Goal: Information Seeking & Learning: Learn about a topic

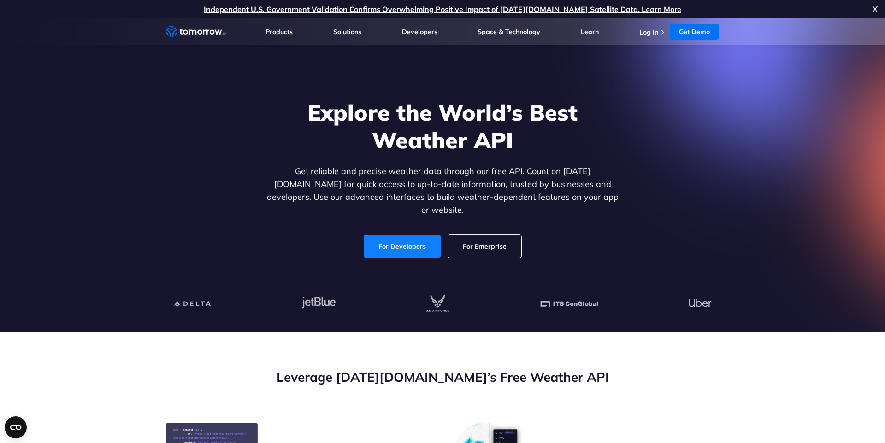
click at [409, 239] on link "For Developers" at bounding box center [402, 246] width 77 height 23
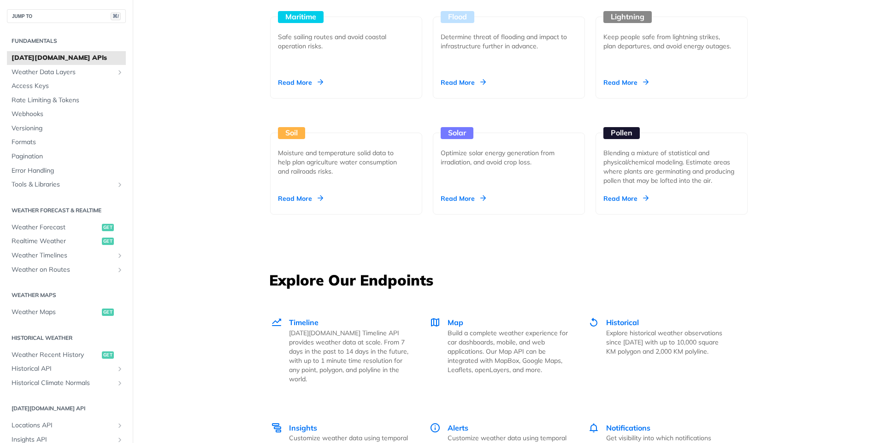
scroll to position [1024, 0]
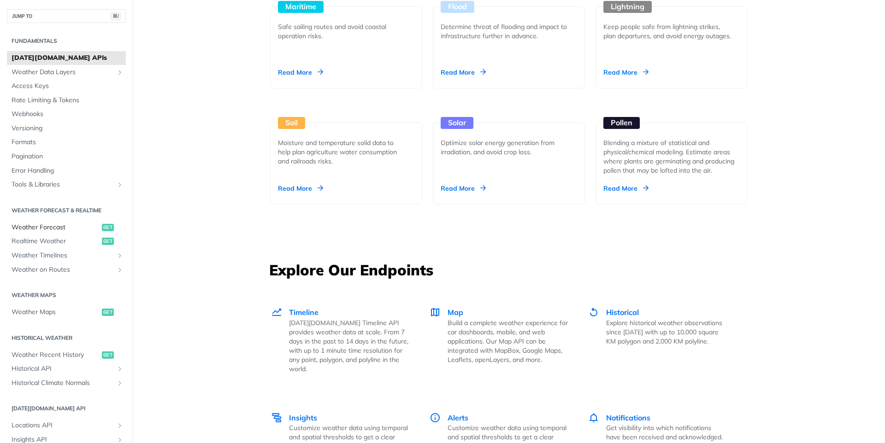
click at [64, 227] on span "Weather Forecast" at bounding box center [56, 227] width 88 height 9
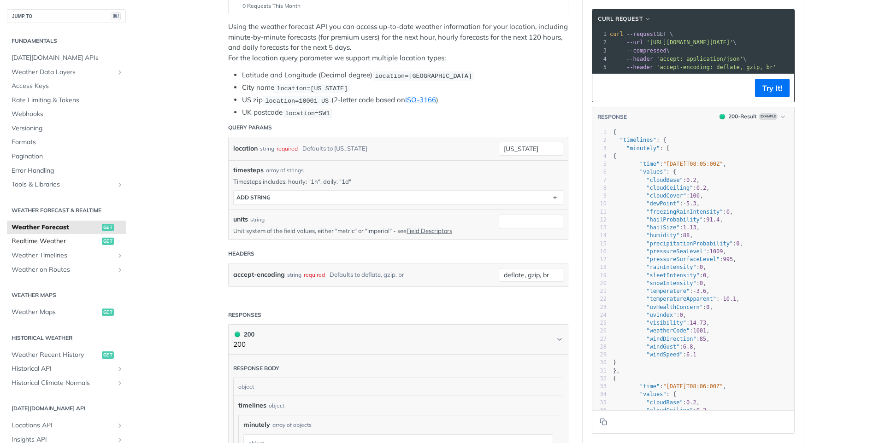
click at [63, 244] on span "Realtime Weather" at bounding box center [56, 241] width 88 height 9
